Goal: Use online tool/utility: Utilize a website feature to perform a specific function

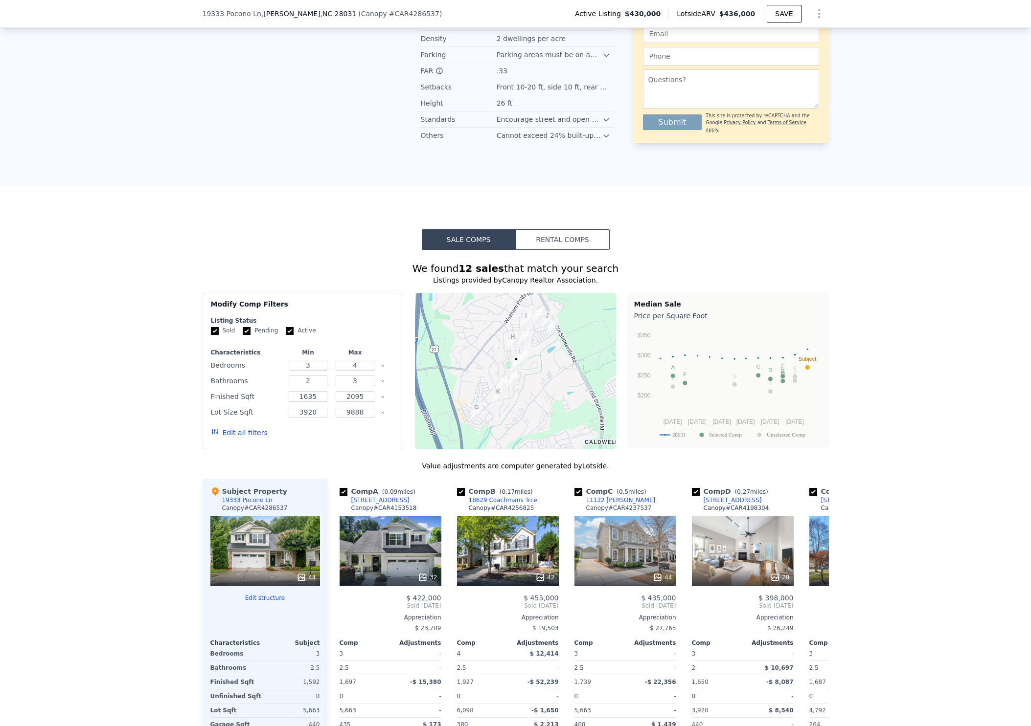
scroll to position [760, 0]
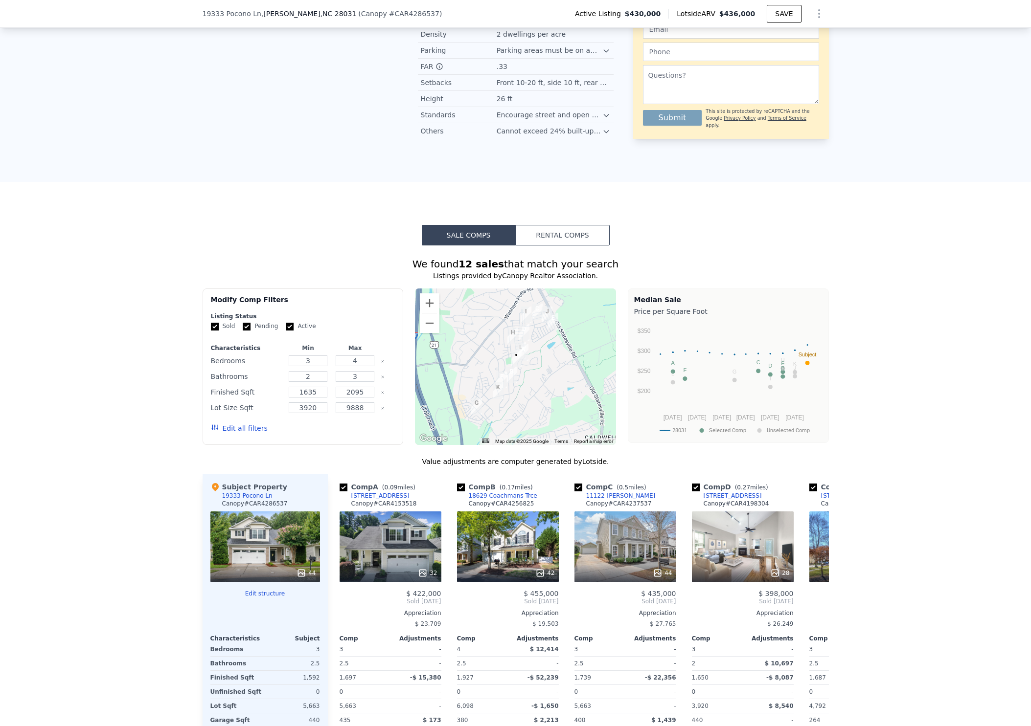
click at [584, 234] on button "Rental Comps" at bounding box center [563, 235] width 94 height 21
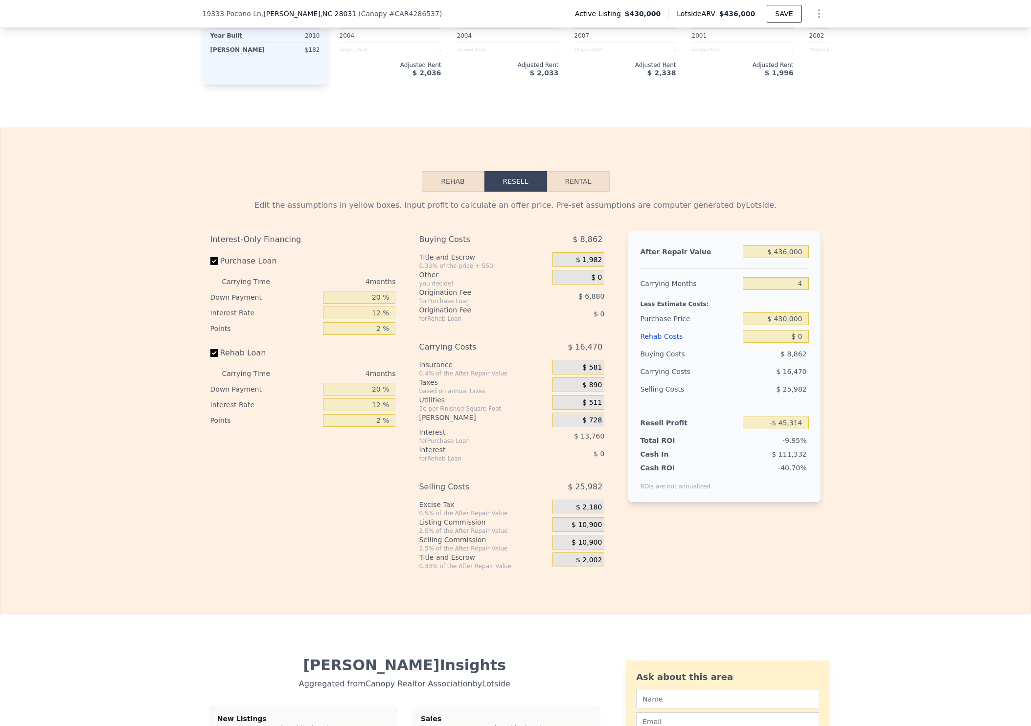
scroll to position [1523, 0]
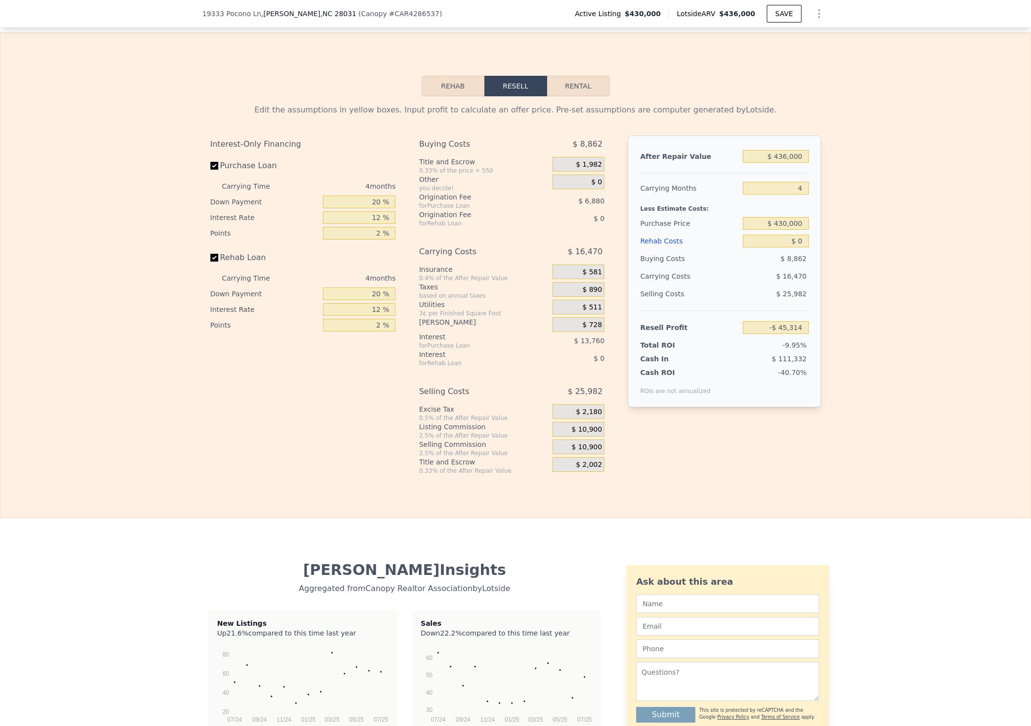
click at [584, 87] on button "Rental" at bounding box center [578, 86] width 63 height 21
select select "30"
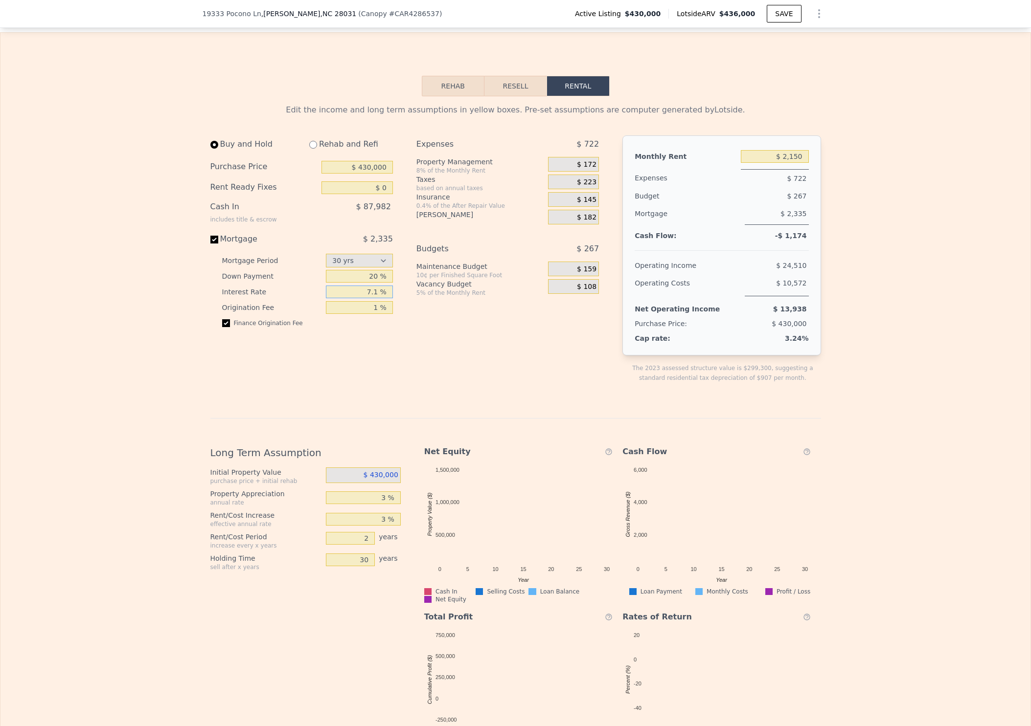
click at [382, 297] on input "7.1 %" at bounding box center [359, 292] width 67 height 13
type input "7.7 %"
click at [378, 305] on div "1 %" at bounding box center [359, 308] width 67 height 16
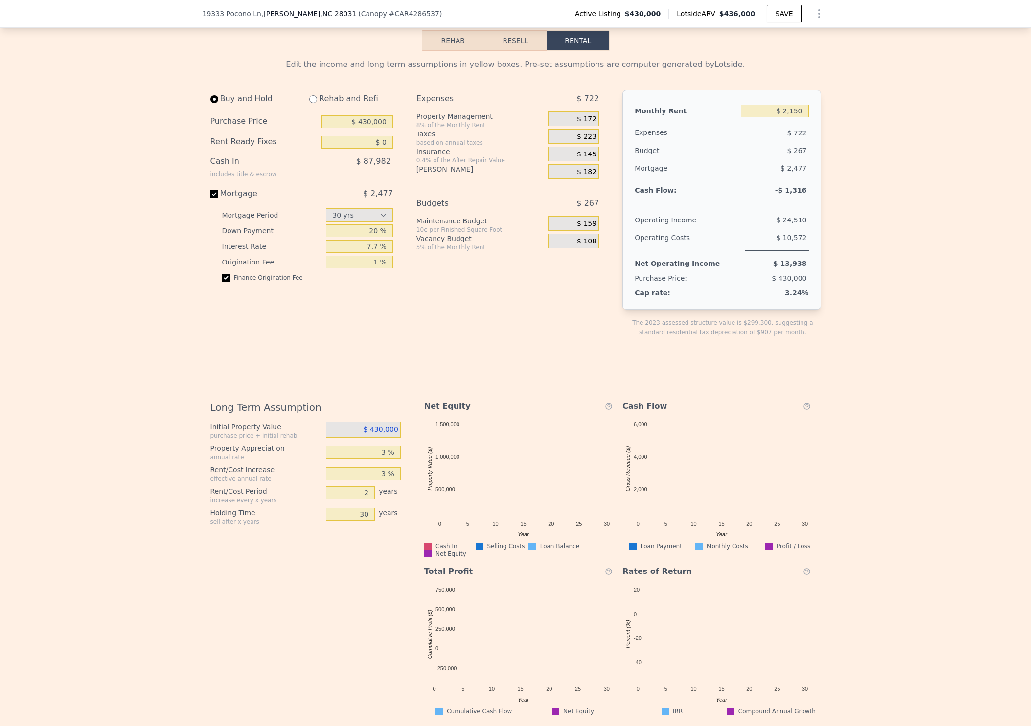
scroll to position [1640, 0]
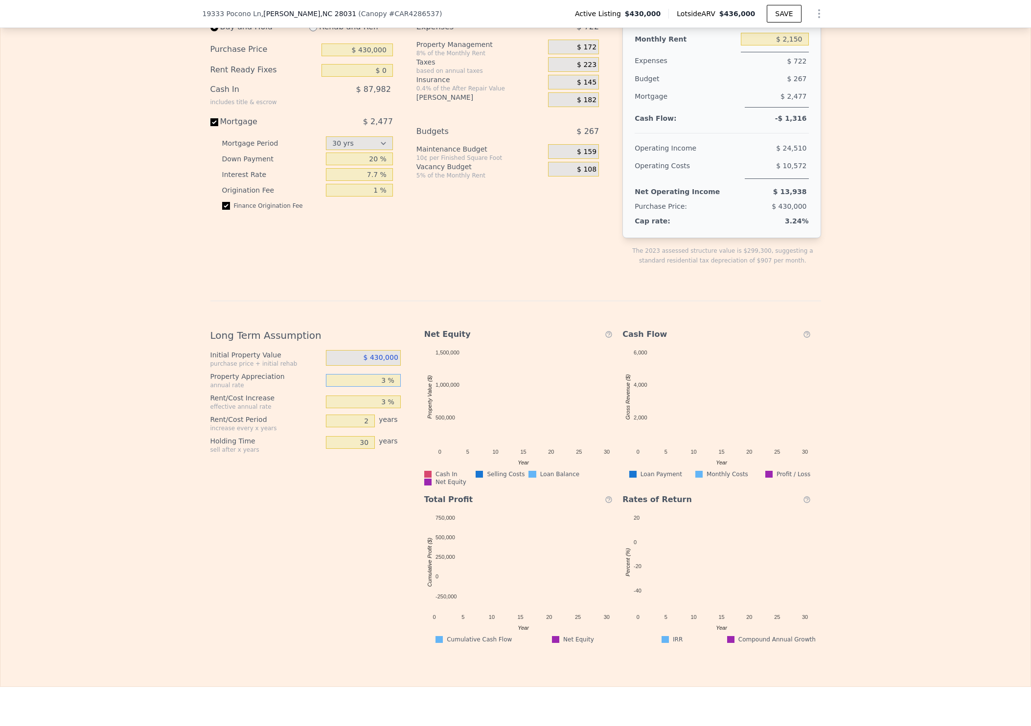
click at [393, 387] on input "3 %" at bounding box center [363, 380] width 75 height 13
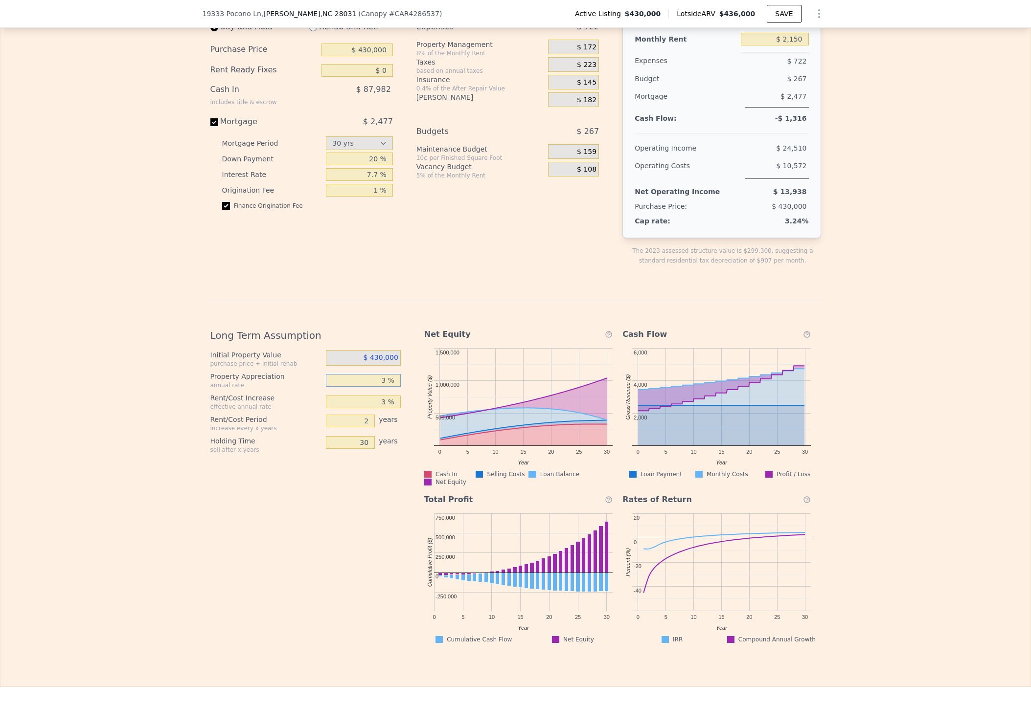
click at [393, 387] on input "3 %" at bounding box center [363, 380] width 75 height 13
type input "5 %"
click at [409, 412] on div "Long Term Assumption Initial Property Value purchase price + initial rehab $ 43…" at bounding box center [515, 472] width 611 height 343
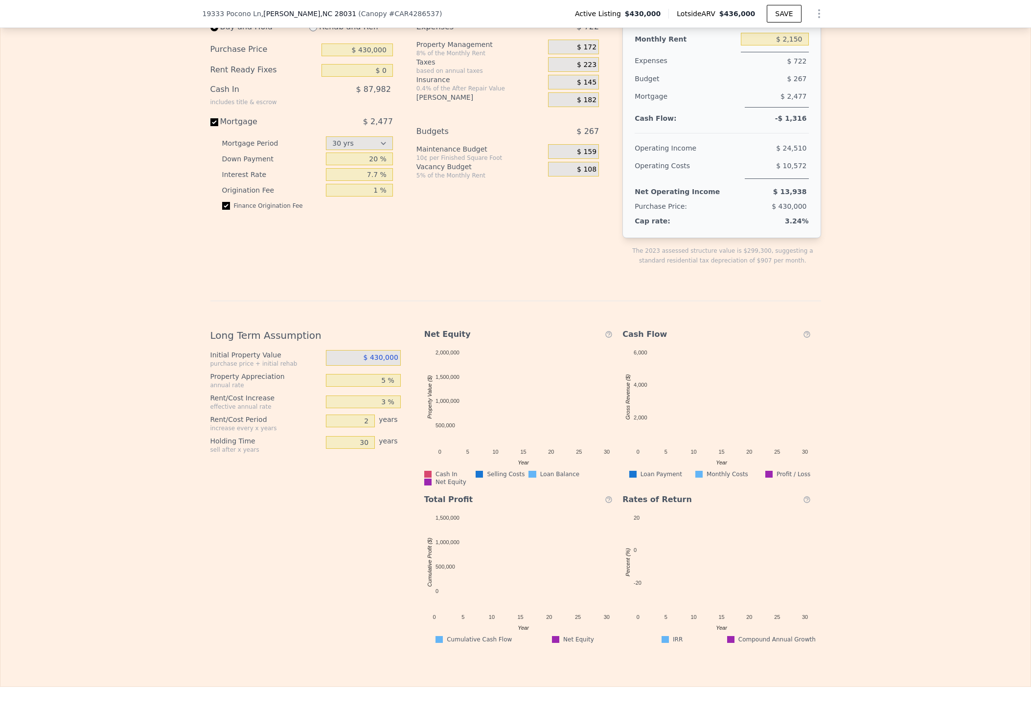
click at [398, 424] on div "Initial Property Value purchase price + initial rehab $ 430,000 Property Apprec…" at bounding box center [309, 402] width 198 height 104
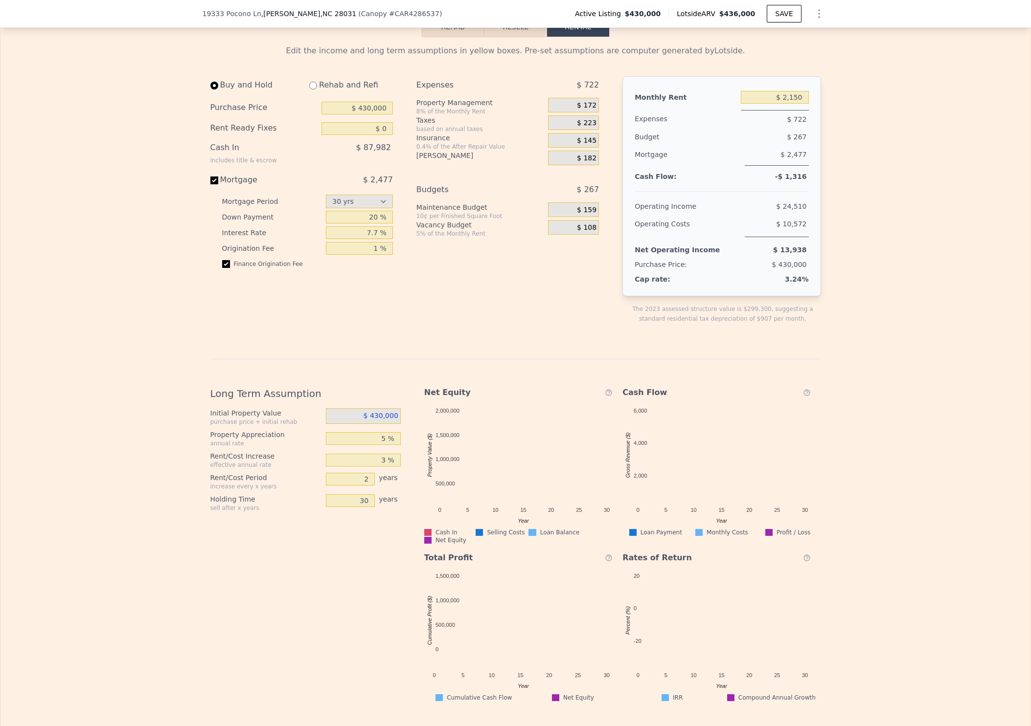
scroll to position [1582, 0]
click at [379, 420] on span "$ 430,000" at bounding box center [380, 416] width 35 height 8
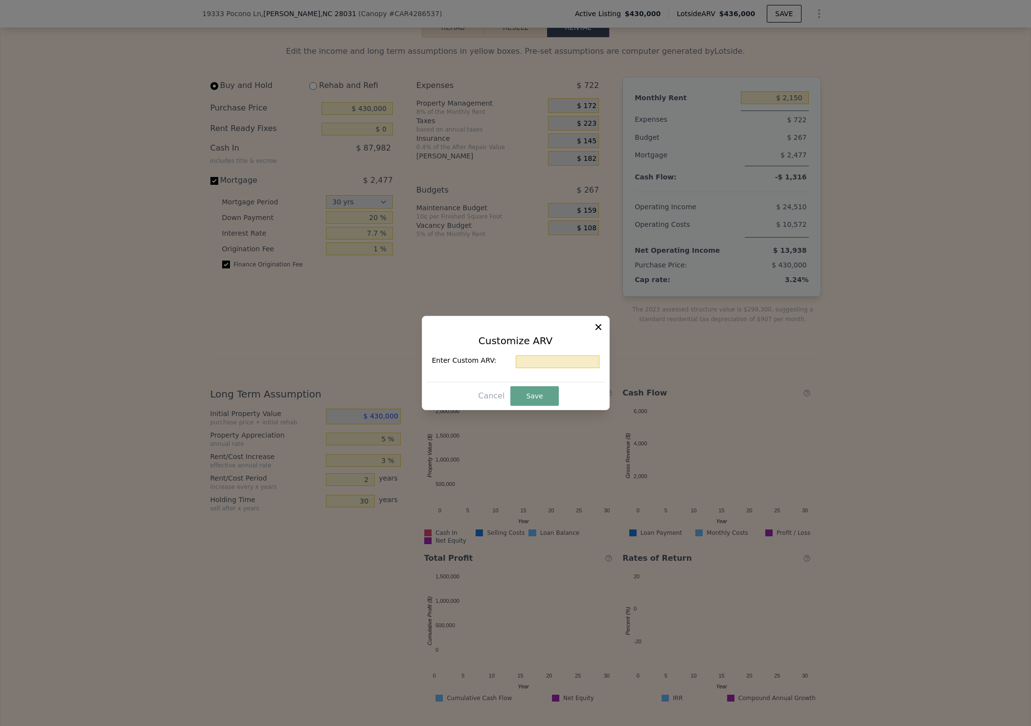
click at [379, 423] on div at bounding box center [515, 363] width 1031 height 726
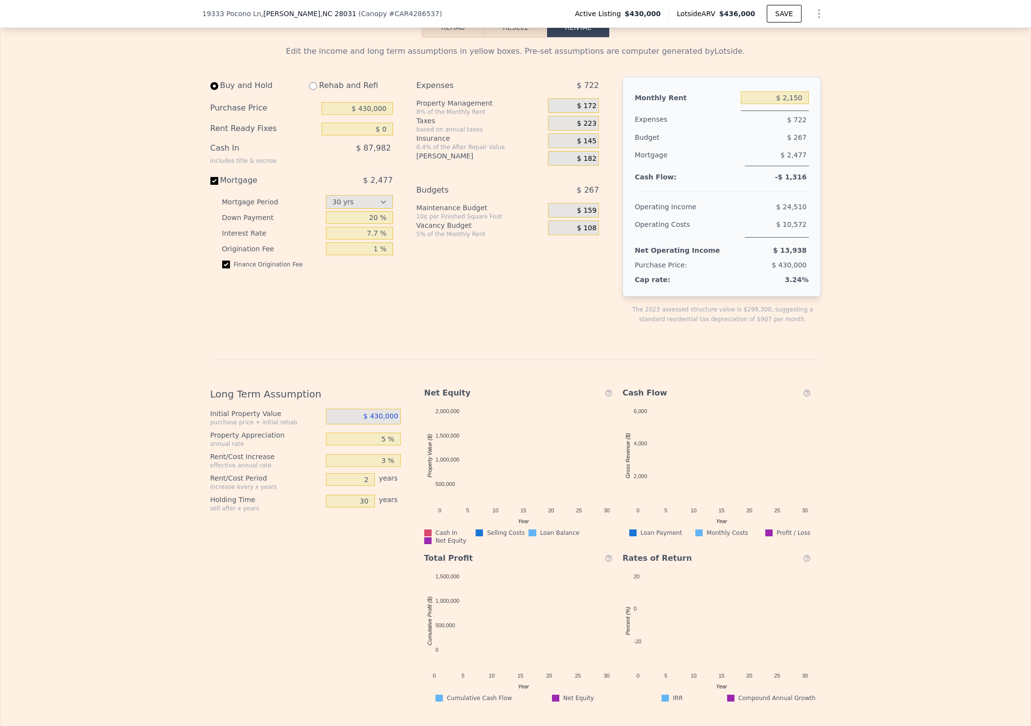
click at [373, 419] on span "$ 430,000" at bounding box center [380, 416] width 35 height 8
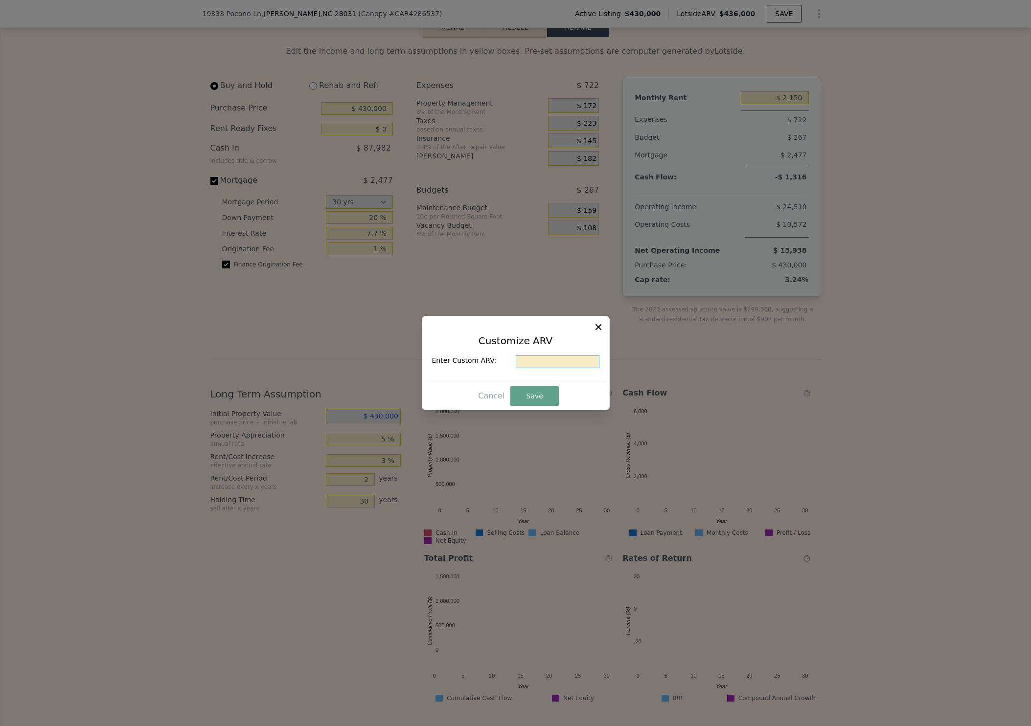
click at [558, 356] on input "text" at bounding box center [558, 362] width 84 height 13
type input "$ 420,000"
click at [544, 398] on button "Save" at bounding box center [534, 396] width 48 height 20
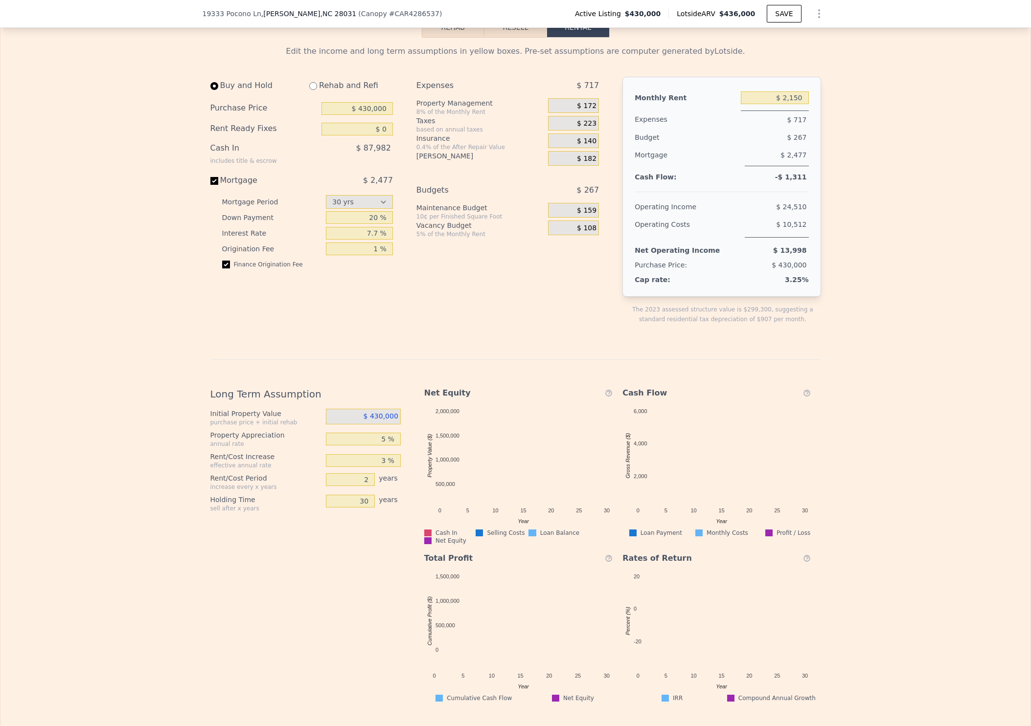
click at [374, 420] on span "$ 430,000" at bounding box center [380, 416] width 35 height 8
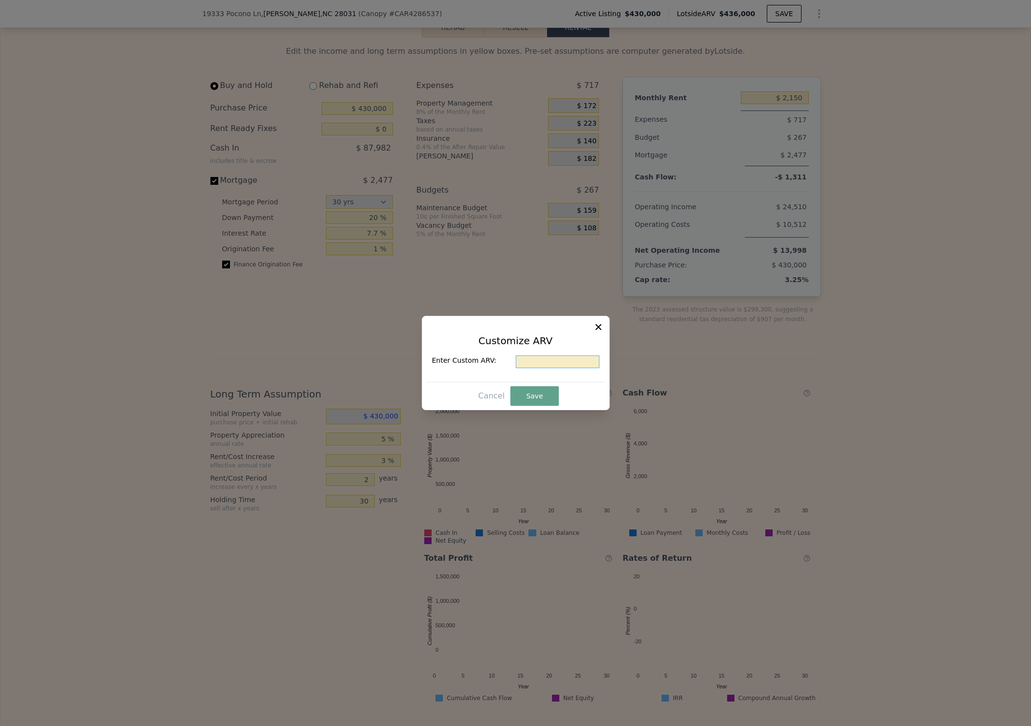
click at [552, 361] on input "text" at bounding box center [558, 362] width 84 height 13
type input "$ 420,000"
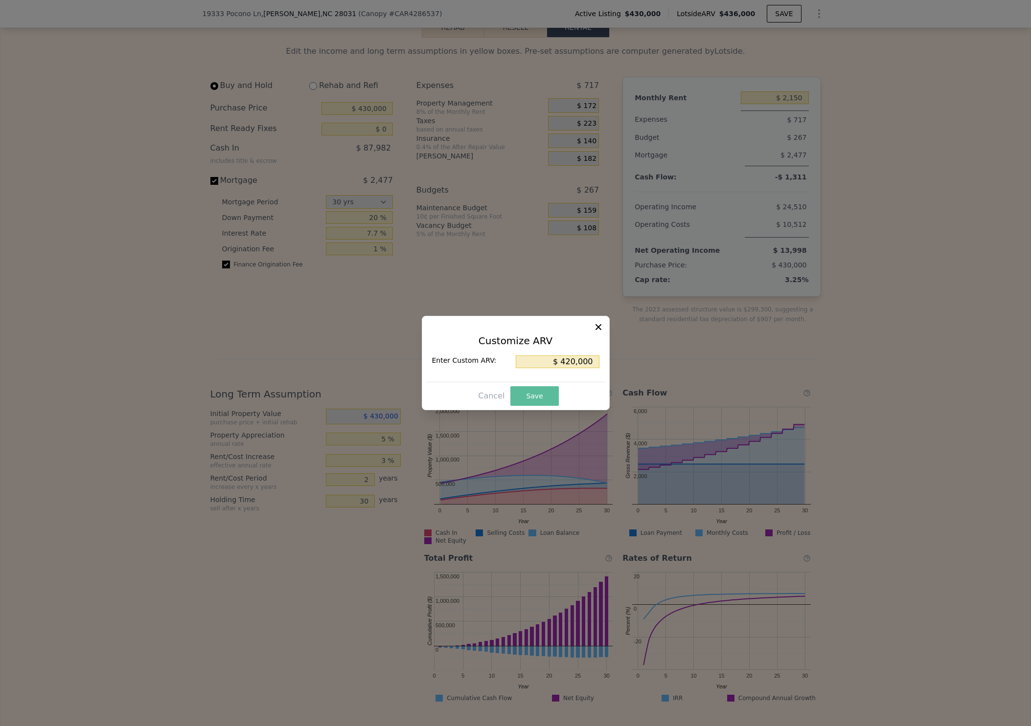
click at [550, 397] on button "Save" at bounding box center [534, 396] width 48 height 20
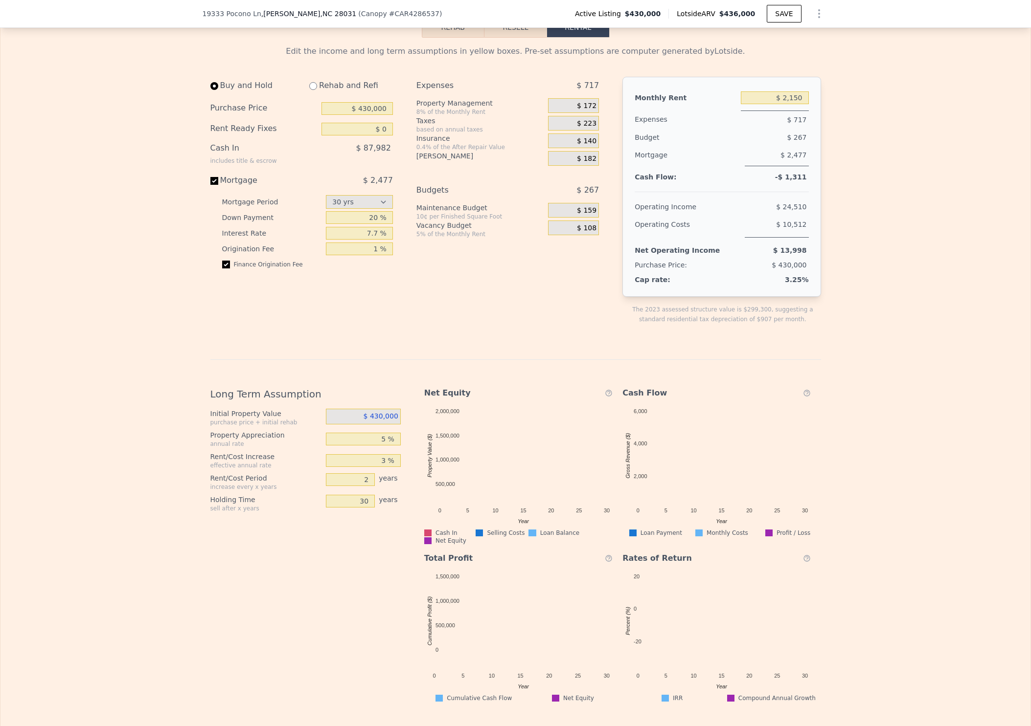
click at [582, 163] on span "$ 182" at bounding box center [587, 159] width 20 height 9
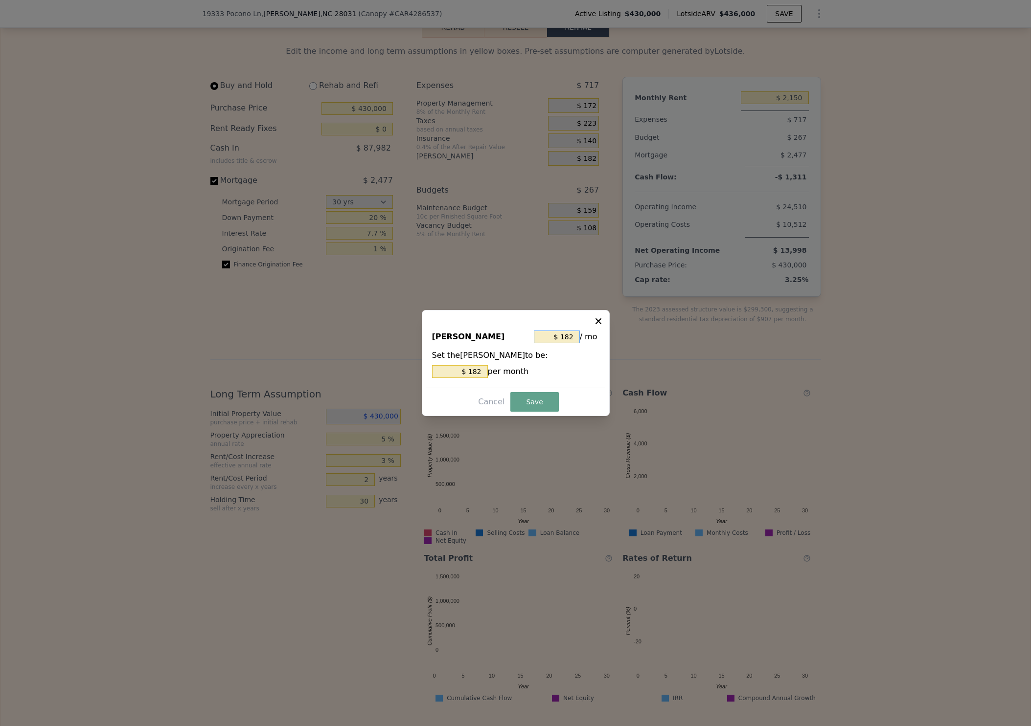
click at [565, 334] on input "$ 182" at bounding box center [557, 337] width 46 height 13
type input "$ 6"
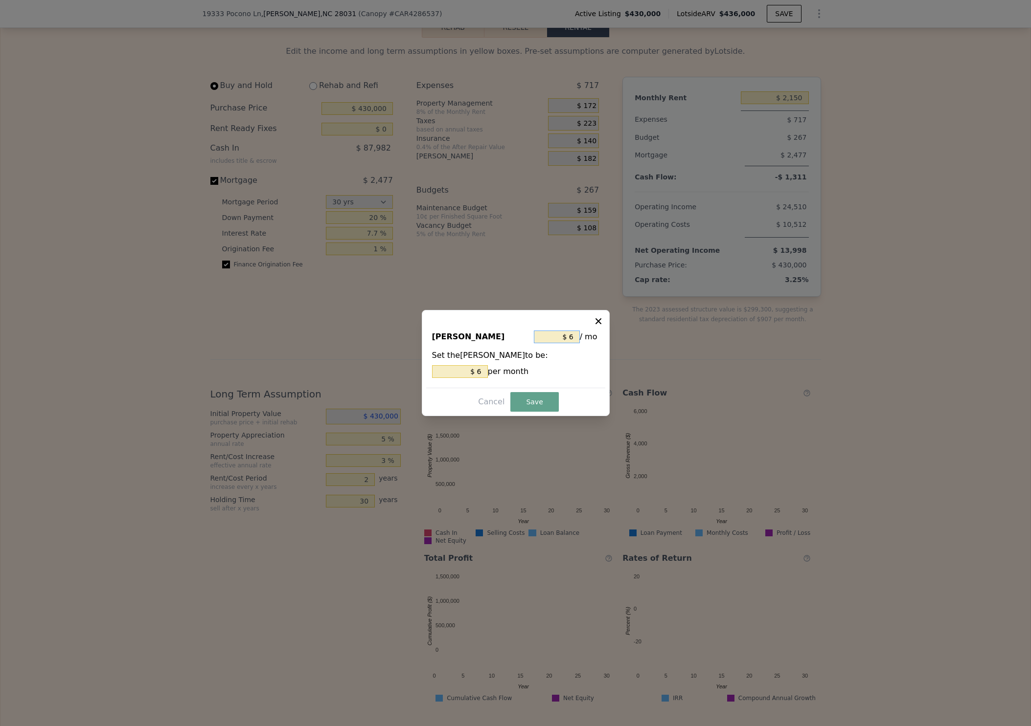
type input "$ 61"
click at [550, 405] on button "Save" at bounding box center [534, 402] width 48 height 20
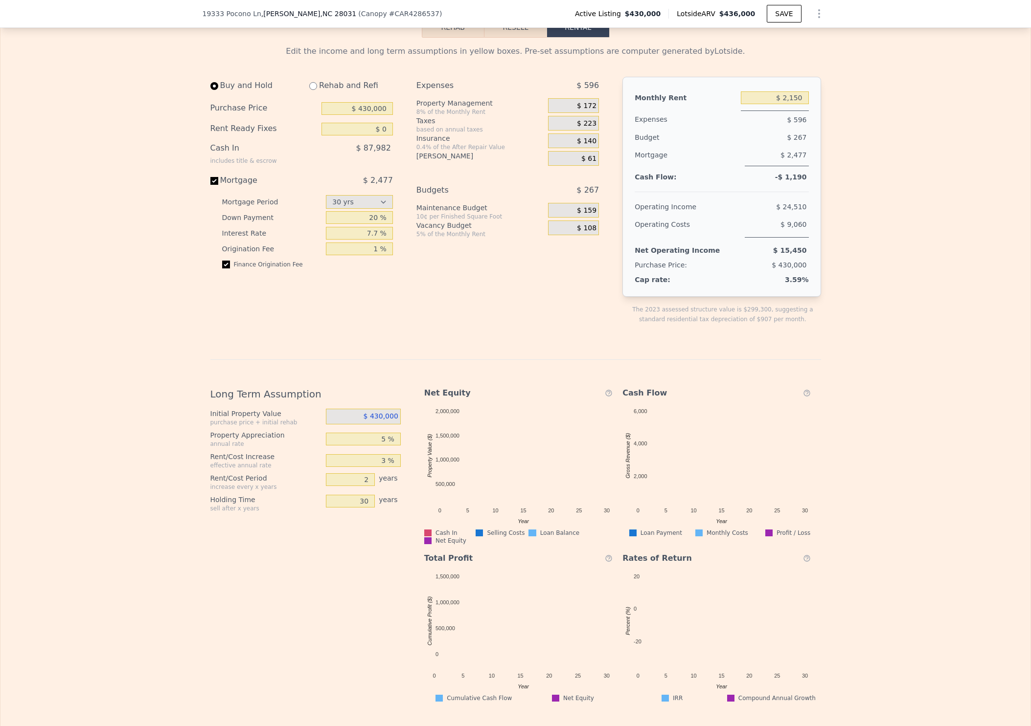
click at [582, 128] on span "$ 223" at bounding box center [587, 123] width 20 height 9
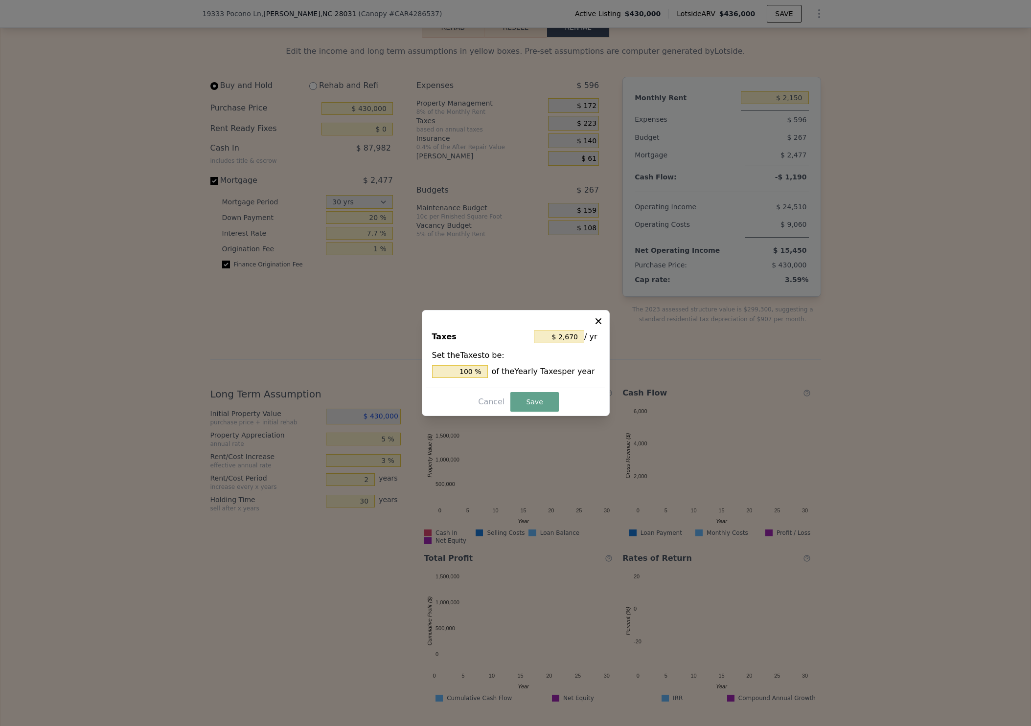
click at [597, 319] on icon at bounding box center [598, 322] width 10 height 10
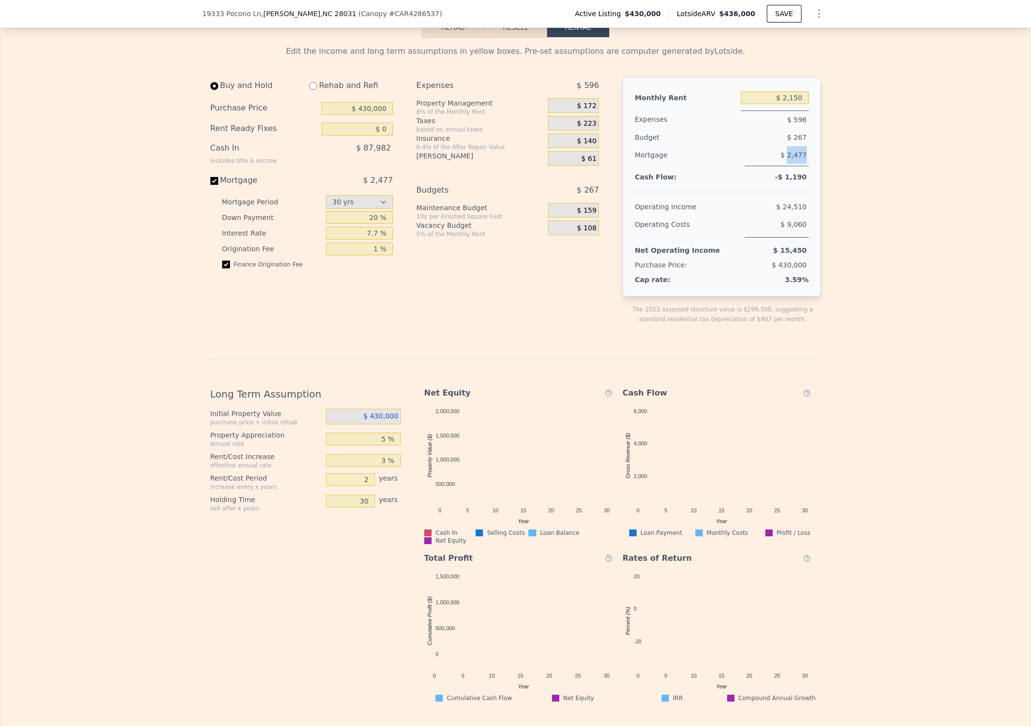
drag, startPoint x: 802, startPoint y: 159, endPoint x: 786, endPoint y: 156, distance: 16.4
click at [786, 156] on span "$ 2,477" at bounding box center [793, 155] width 26 height 8
